Goal: Task Accomplishment & Management: Use online tool/utility

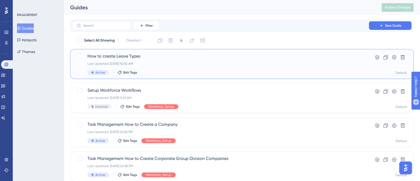
click at [116, 55] on span "How to create Leave Types" at bounding box center [221, 56] width 267 height 6
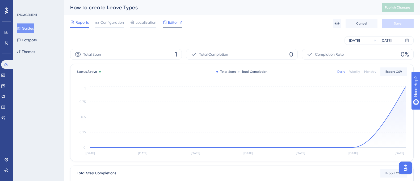
click at [173, 24] on span "Editor" at bounding box center [173, 22] width 10 height 6
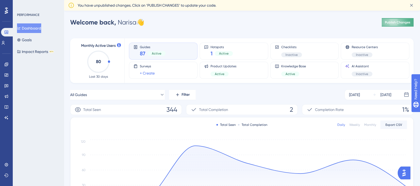
click at [392, 21] on span "Publish Changes" at bounding box center [398, 22] width 26 height 4
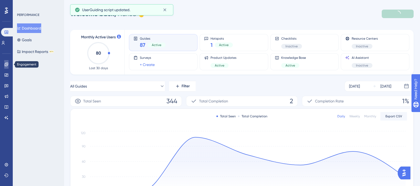
click at [6, 64] on icon at bounding box center [6, 64] width 4 height 4
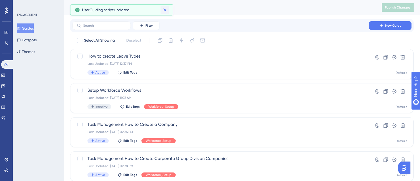
click at [164, 11] on icon at bounding box center [164, 9] width 5 height 5
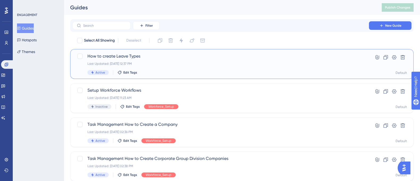
click at [126, 57] on span "How to create Leave Types" at bounding box center [221, 56] width 267 height 6
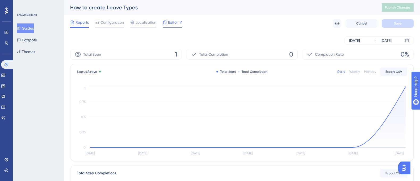
click at [166, 21] on icon at bounding box center [165, 22] width 4 height 4
click at [168, 24] on span "Editor" at bounding box center [173, 22] width 10 height 6
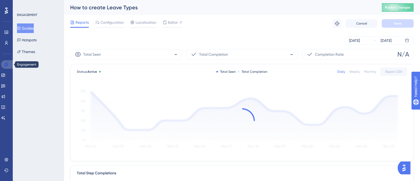
drag, startPoint x: 7, startPoint y: 65, endPoint x: 51, endPoint y: 59, distance: 44.8
click at [7, 65] on icon at bounding box center [6, 64] width 3 height 3
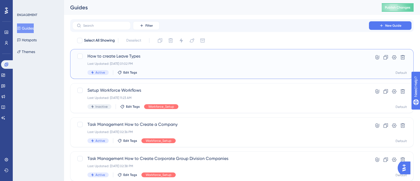
click at [130, 54] on span "How to create Leave Types" at bounding box center [221, 56] width 267 height 6
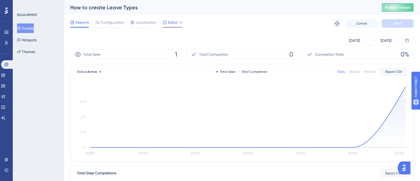
click at [175, 23] on span "Editor" at bounding box center [173, 22] width 10 height 6
